Goal: Transaction & Acquisition: Purchase product/service

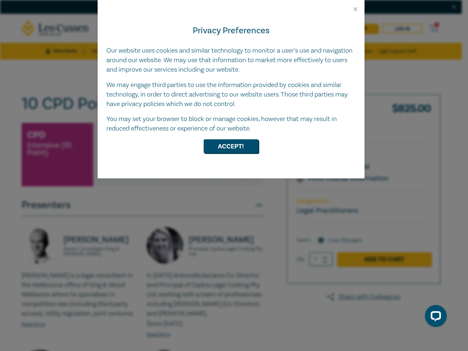
click at [234, 175] on div "Privacy Preferences Our website uses cookies and similar technology to monitor …" at bounding box center [231, 95] width 267 height 166
click at [355, 9] on button "Close" at bounding box center [355, 9] width 7 height 7
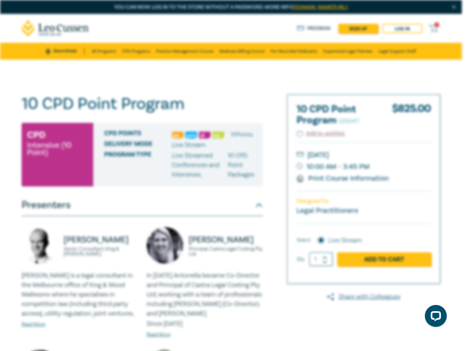
click at [231, 135] on button "Accept!" at bounding box center [231, 128] width 55 height 14
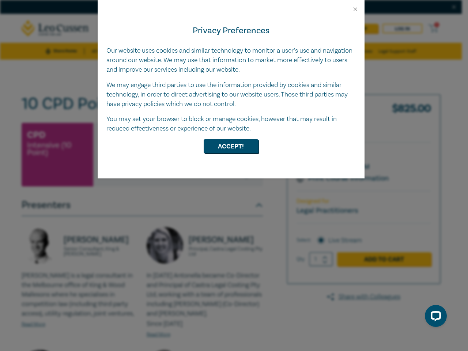
click at [234, 175] on div "Privacy Preferences Our website uses cookies and similar technology to monitor …" at bounding box center [231, 95] width 267 height 166
click at [355, 9] on button "Close" at bounding box center [355, 9] width 7 height 7
